Goal: Transaction & Acquisition: Purchase product/service

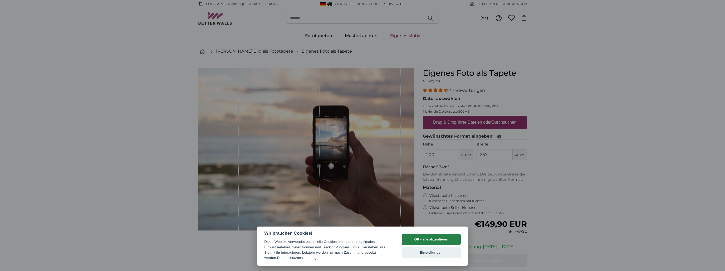
click at [440, 241] on button "OK - alle akzeptieren" at bounding box center [431, 239] width 59 height 11
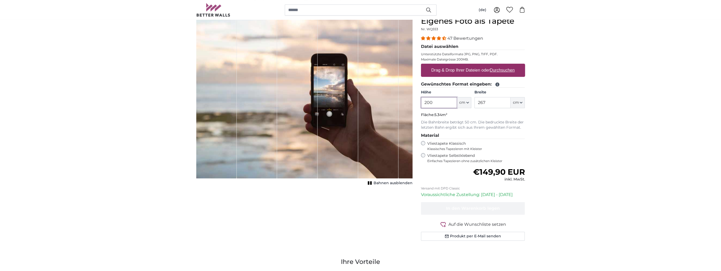
scroll to position [132, 0]
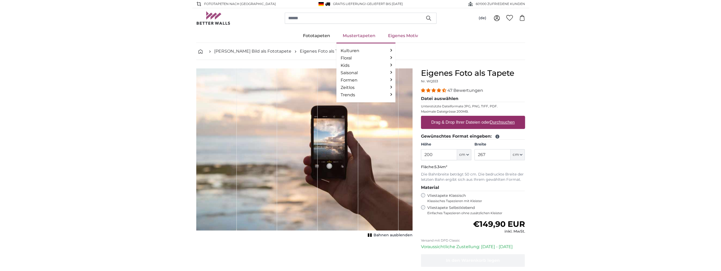
click at [361, 34] on link "Mustertapeten" at bounding box center [358, 36] width 45 height 14
